Goal: Information Seeking & Learning: Learn about a topic

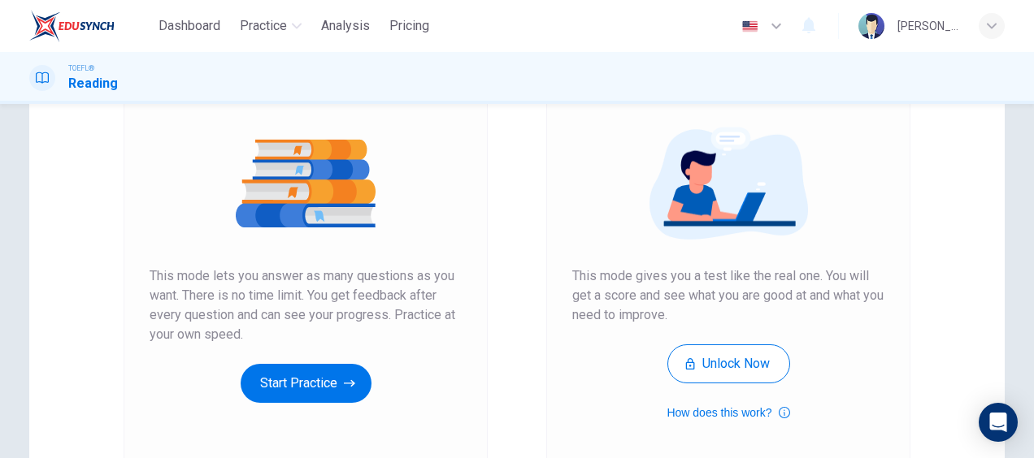
scroll to position [168, 0]
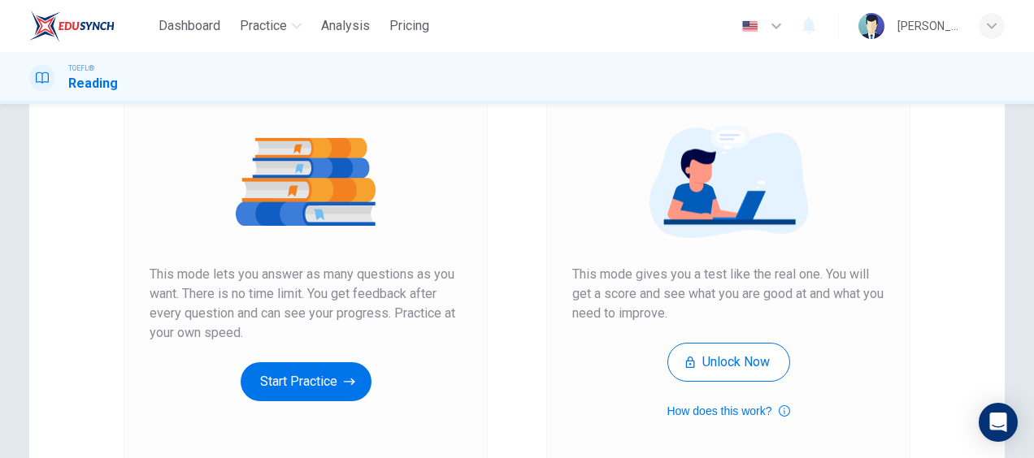
click at [108, 309] on div "Unlimited Practice This mode lets you answer as many questions as you want. The…" at bounding box center [305, 250] width 423 height 435
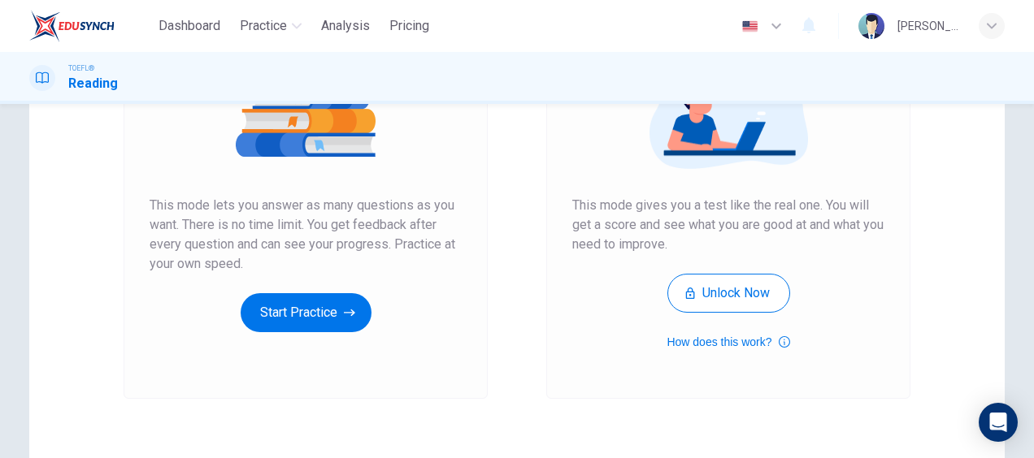
scroll to position [272, 0]
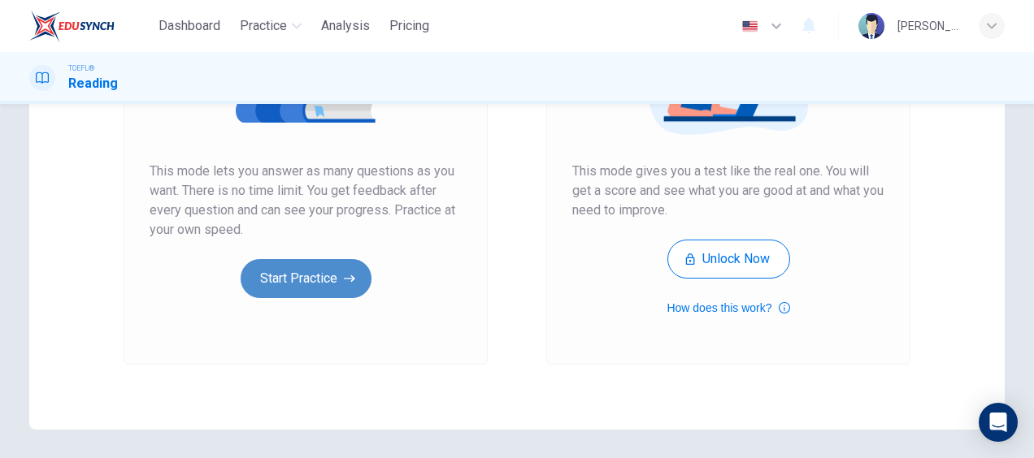
click at [311, 279] on button "Start Practice" at bounding box center [306, 278] width 131 height 39
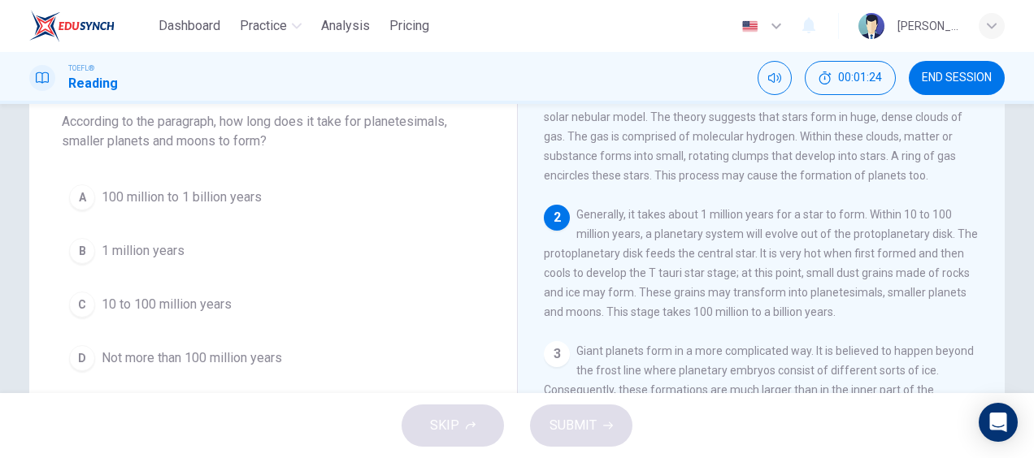
scroll to position [110, 0]
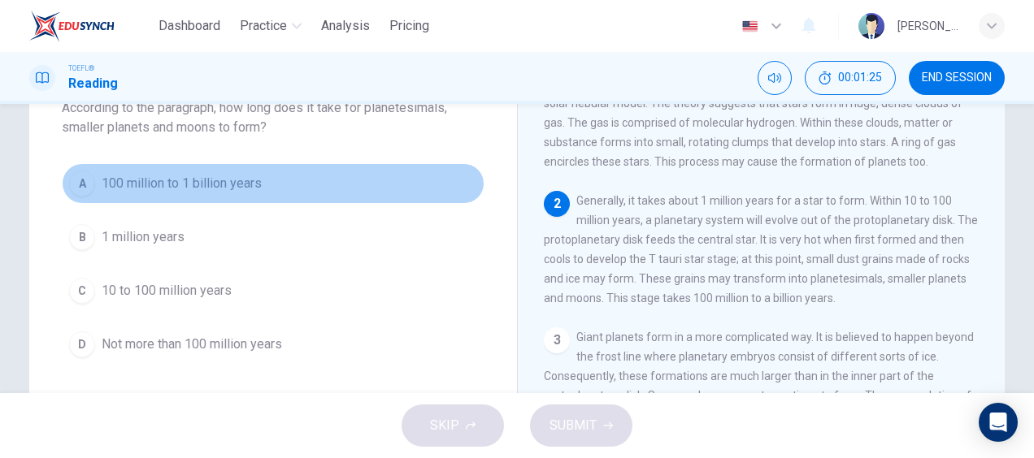
click at [86, 189] on div "A" at bounding box center [82, 184] width 26 height 26
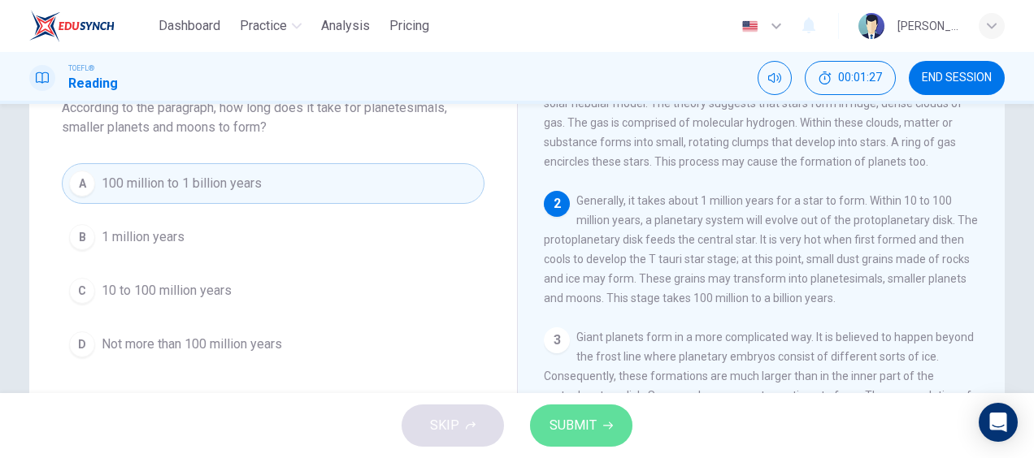
click at [600, 430] on button "SUBMIT" at bounding box center [581, 426] width 102 height 42
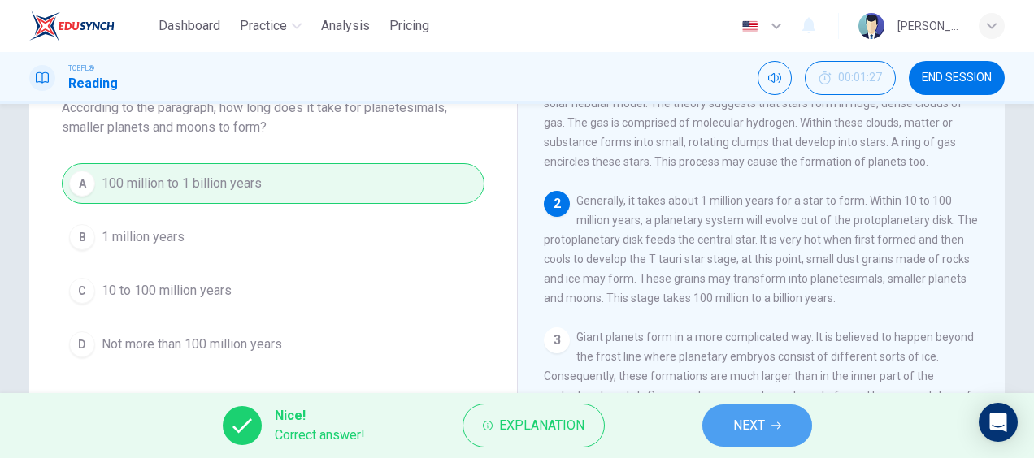
click at [722, 412] on button "NEXT" at bounding box center [757, 426] width 110 height 42
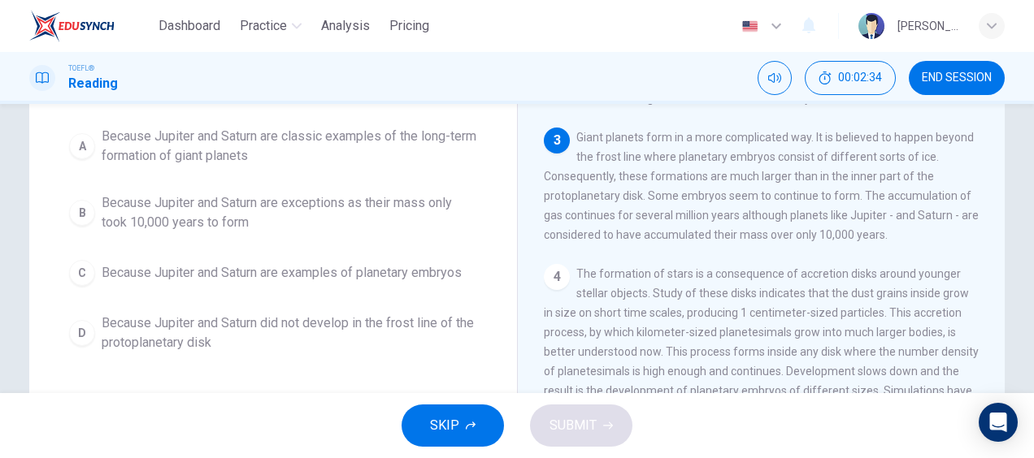
scroll to position [136, 0]
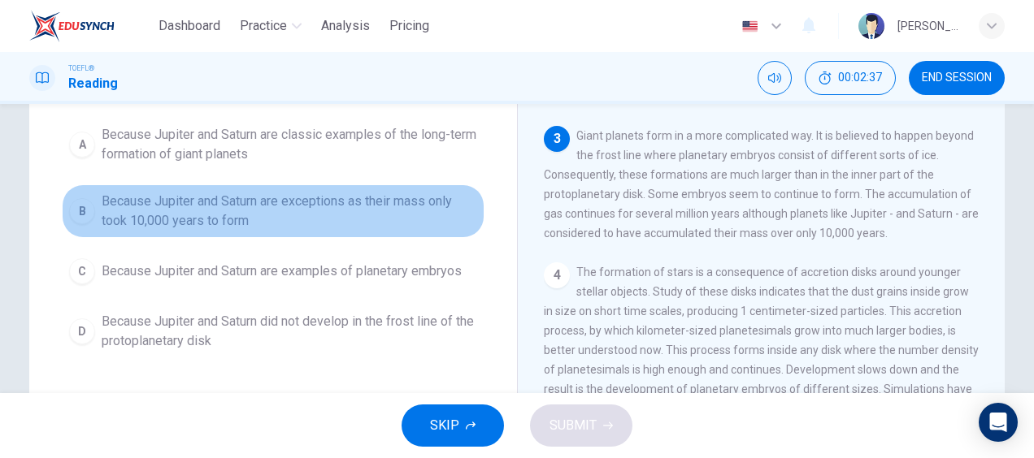
click at [76, 198] on div "B" at bounding box center [82, 211] width 26 height 26
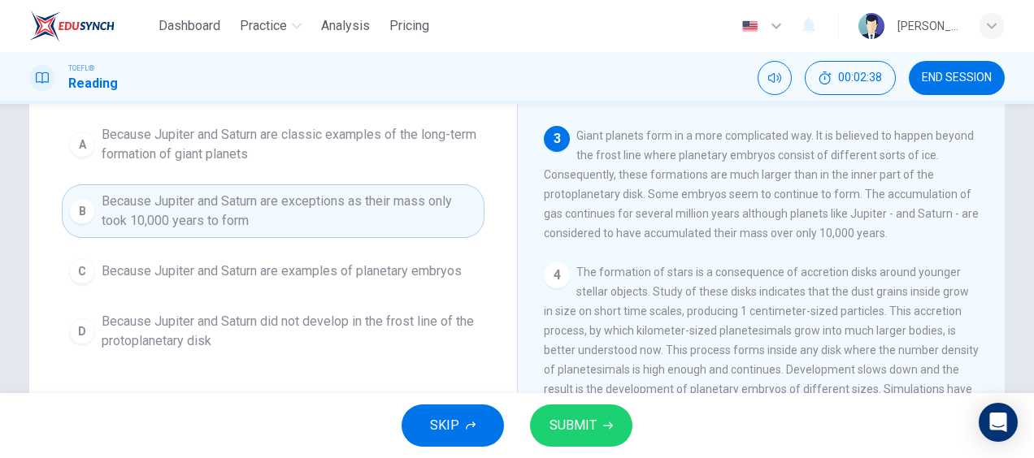
click at [585, 407] on button "SUBMIT" at bounding box center [581, 426] width 102 height 42
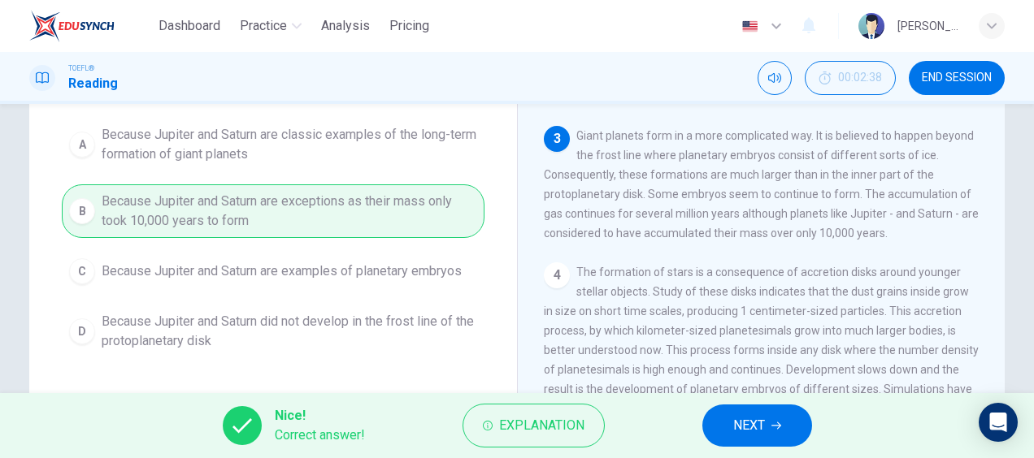
click at [750, 424] on span "NEXT" at bounding box center [749, 426] width 32 height 23
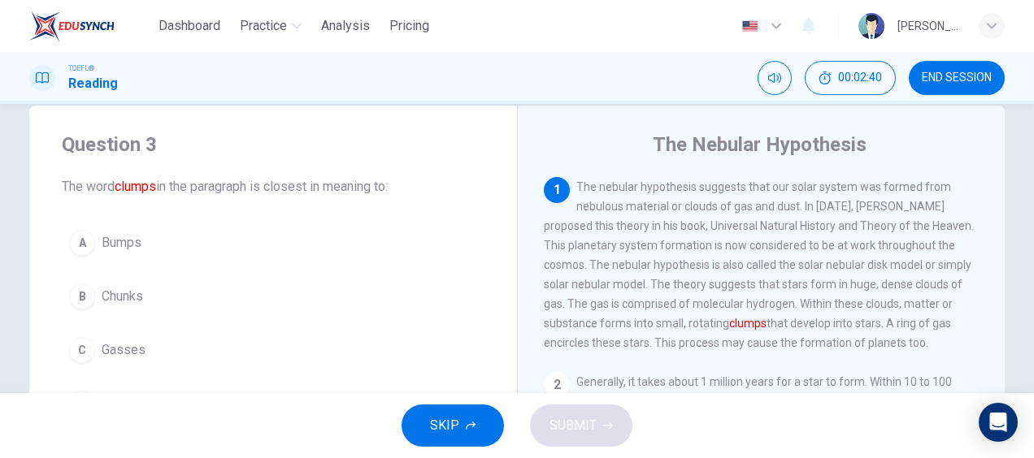
scroll to position [30, 0]
click at [947, 72] on span "END SESSION" at bounding box center [957, 78] width 70 height 13
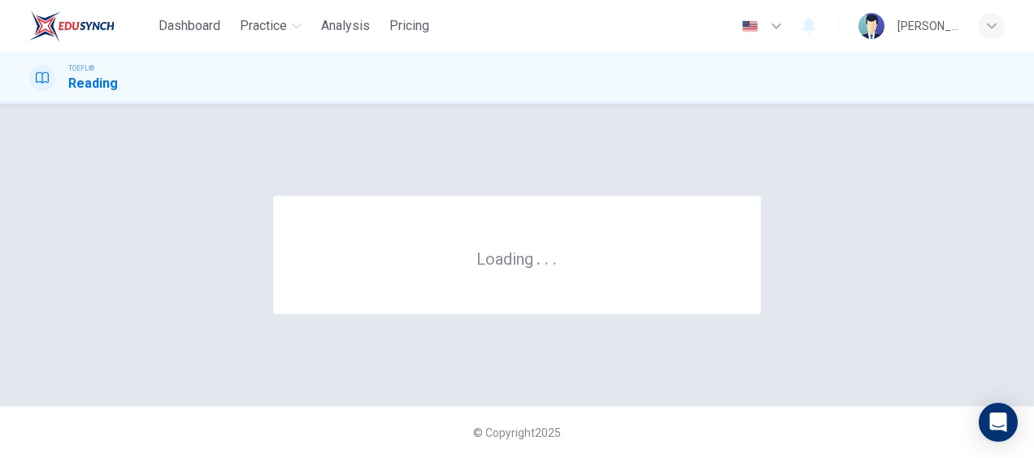
scroll to position [0, 0]
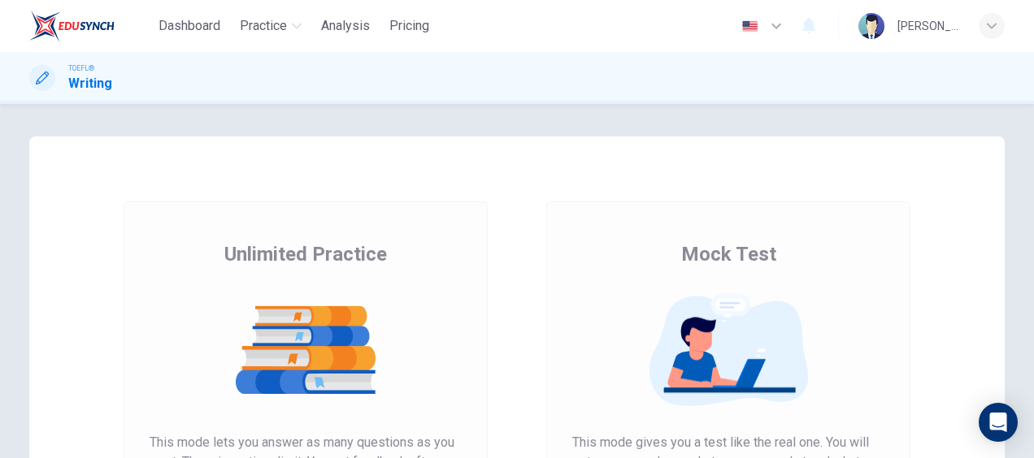
scroll to position [222, 0]
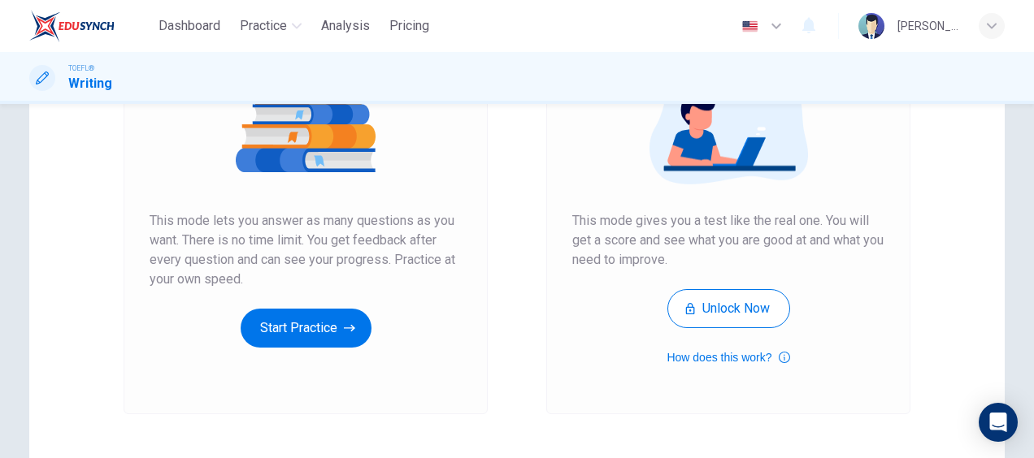
click at [754, 330] on div "Mock Test This mode gives you a test like the real one. You will get a score an…" at bounding box center [728, 194] width 312 height 348
click at [748, 315] on button "Unlock Now" at bounding box center [728, 308] width 123 height 39
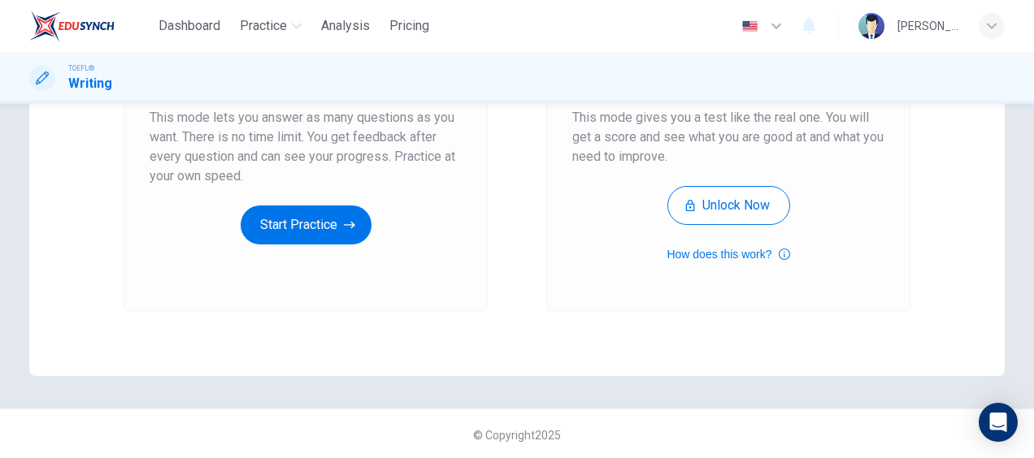
scroll to position [328, 0]
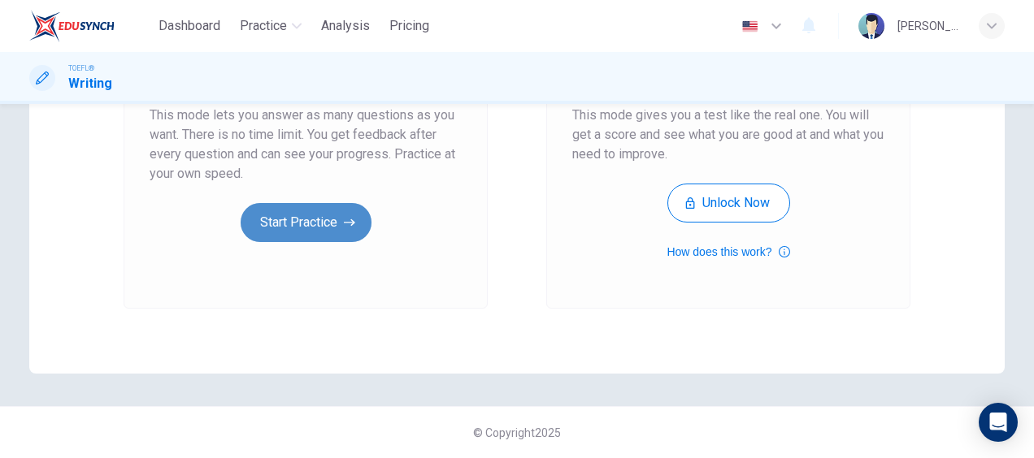
click at [307, 237] on button "Start Practice" at bounding box center [306, 222] width 131 height 39
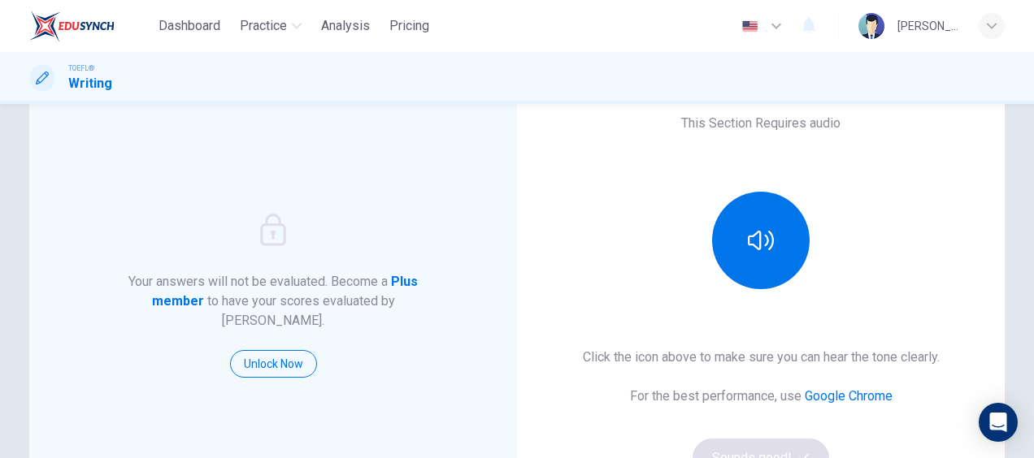
scroll to position [122, 0]
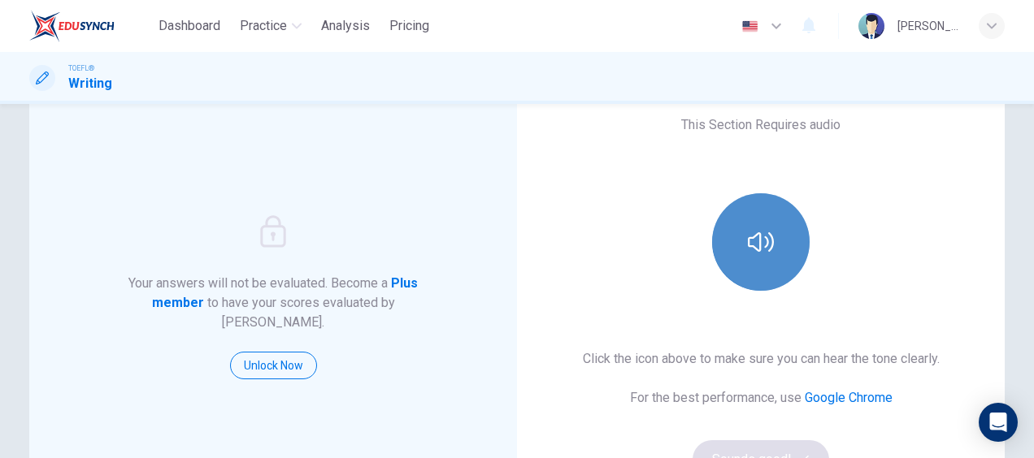
click at [712, 239] on button "button" at bounding box center [761, 242] width 98 height 98
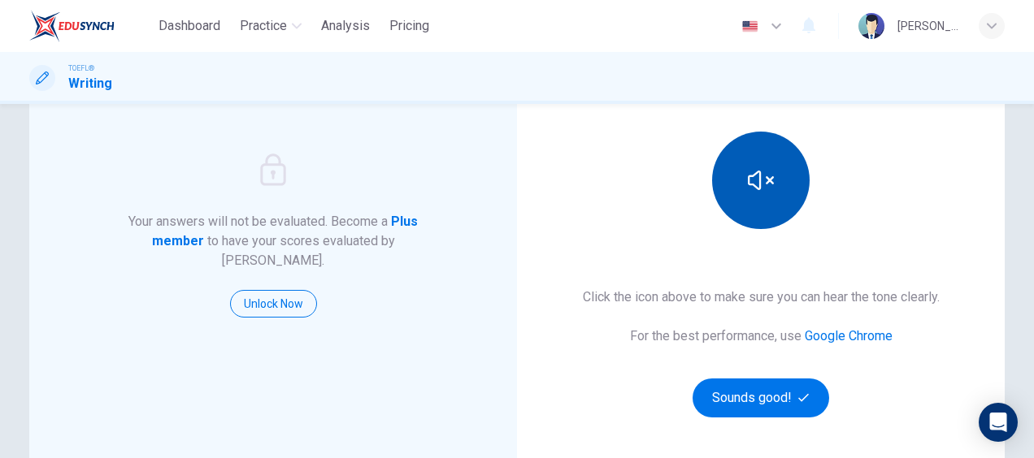
scroll to position [185, 0]
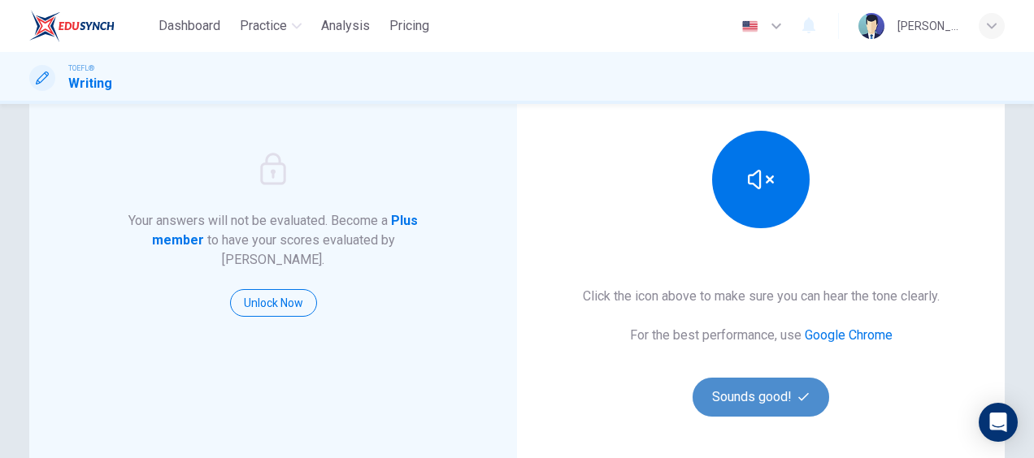
click at [767, 395] on button "Sounds good!" at bounding box center [761, 397] width 137 height 39
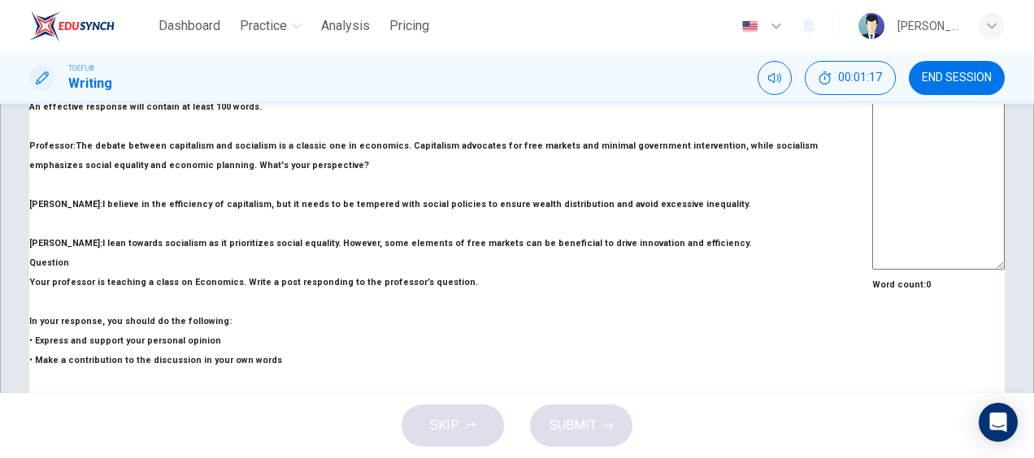
scroll to position [430, 0]
click at [372, 268] on div "Question Your professor is teaching a class on Economics. Write a post respondi…" at bounding box center [450, 399] width 843 height 293
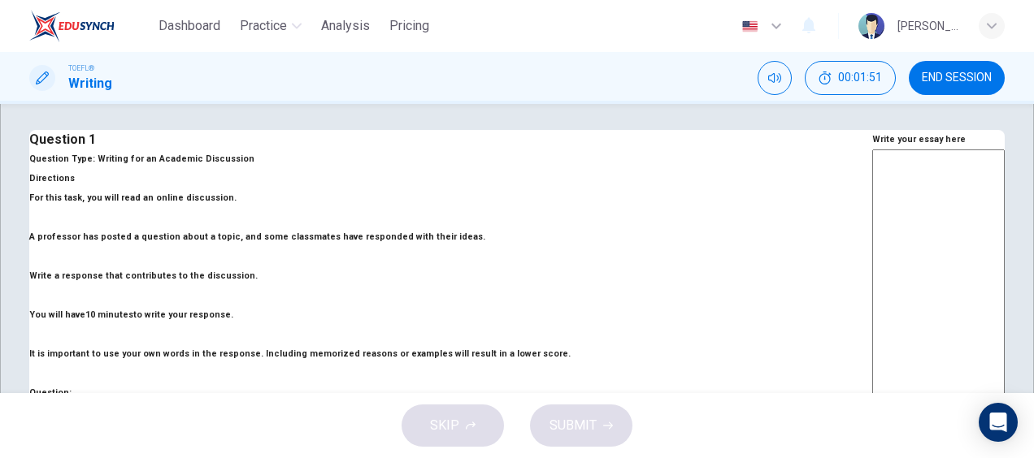
scroll to position [0, 0]
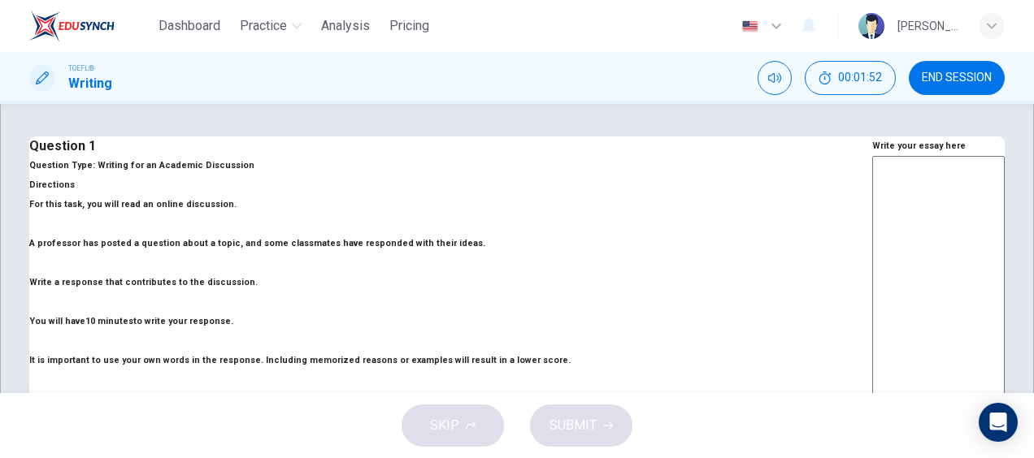
click at [872, 194] on div "x ​" at bounding box center [938, 430] width 132 height 549
click at [872, 206] on div "x ​" at bounding box center [938, 430] width 132 height 549
type textarea "I"
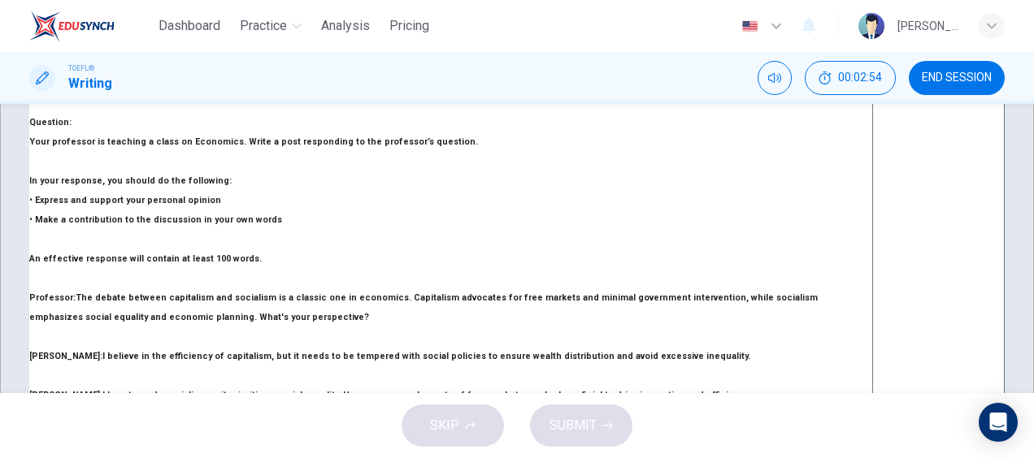
scroll to position [278, 0]
click at [960, 79] on span "END SESSION" at bounding box center [957, 78] width 70 height 13
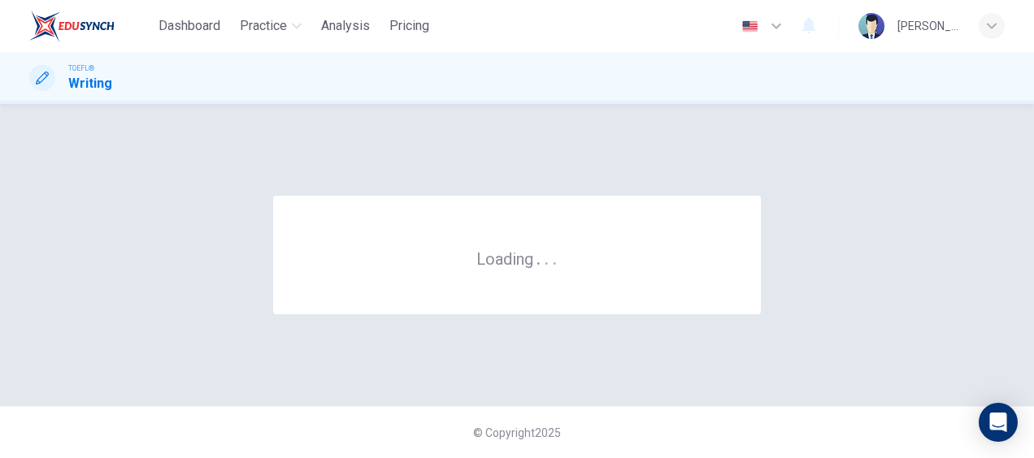
scroll to position [0, 0]
